Goal: Submit feedback/report problem

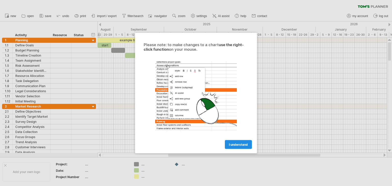
click at [243, 142] on link "I understand" at bounding box center [238, 144] width 27 height 9
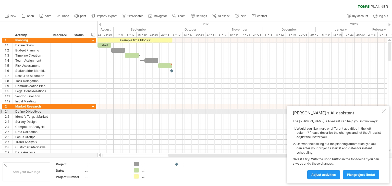
click at [384, 110] on div at bounding box center [384, 112] width 4 height 4
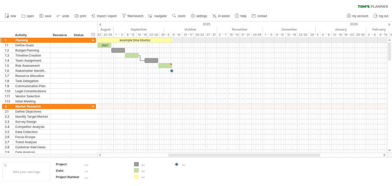
drag, startPoint x: 390, startPoint y: 58, endPoint x: 391, endPoint y: 42, distance: 16.4
click at [391, 42] on div at bounding box center [389, 95] width 5 height 115
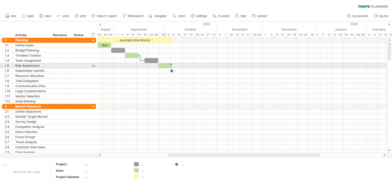
type textarea "**********"
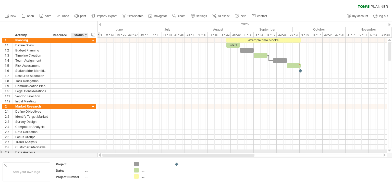
drag, startPoint x: 179, startPoint y: 156, endPoint x: 88, endPoint y: 150, distance: 91.0
click at [88, 150] on div "Trying to reach [DOMAIN_NAME] Connected again... 0% clear filter new 1" at bounding box center [196, 93] width 392 height 186
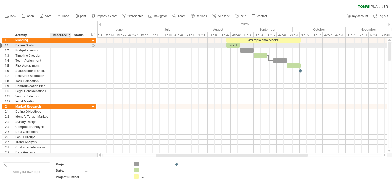
click at [61, 44] on div at bounding box center [61, 45] width 16 height 5
click at [84, 45] on div at bounding box center [79, 45] width 11 height 5
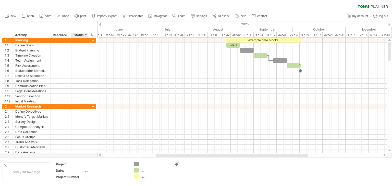
click at [86, 36] on div at bounding box center [86, 35] width 2 height 5
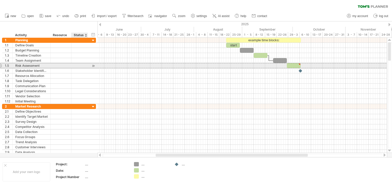
click at [65, 68] on div "**********" at bounding box center [49, 65] width 94 height 5
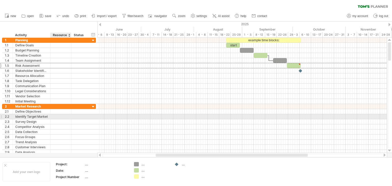
click at [61, 115] on div at bounding box center [61, 116] width 16 height 5
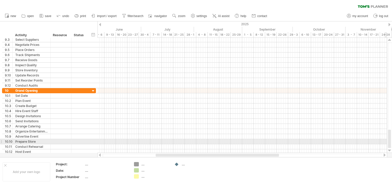
drag, startPoint x: 390, startPoint y: 52, endPoint x: 388, endPoint y: 145, distance: 92.5
click at [388, 145] on div at bounding box center [389, 139] width 3 height 18
